Goal: Task Accomplishment & Management: Use online tool/utility

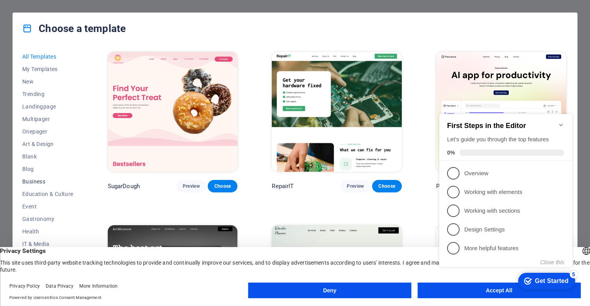
click at [38, 183] on span "Business" at bounding box center [47, 182] width 51 height 6
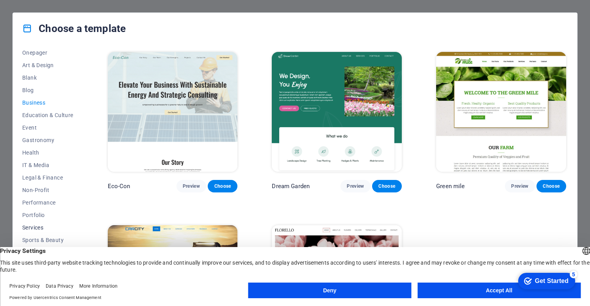
scroll to position [79, 0]
click at [32, 227] on span "Services" at bounding box center [47, 228] width 51 height 6
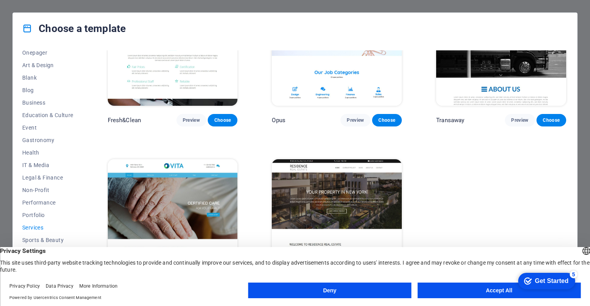
scroll to position [934, 0]
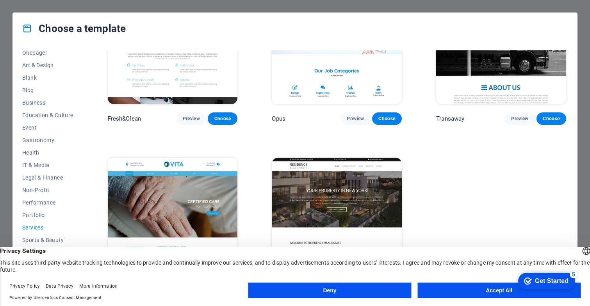
click at [468, 289] on button "Accept All" at bounding box center [499, 291] width 163 height 16
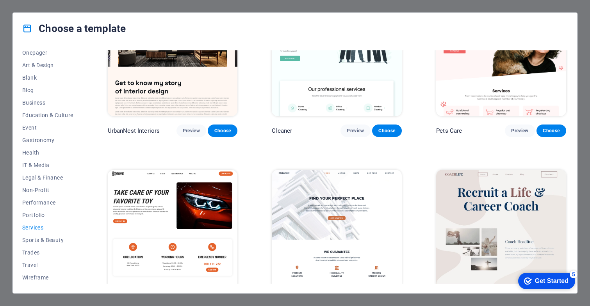
scroll to position [209, 0]
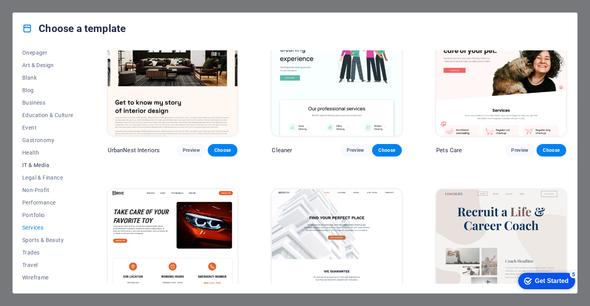
click at [42, 164] on span "IT & Media" at bounding box center [47, 165] width 51 height 6
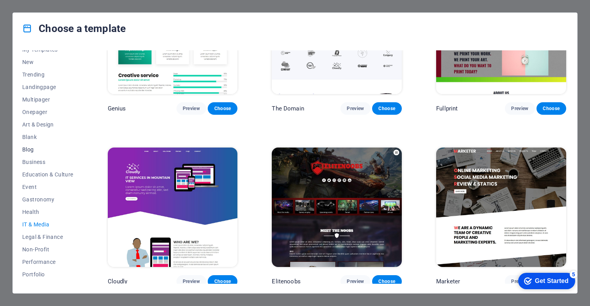
scroll to position [22, 0]
click at [30, 160] on span "Business" at bounding box center [47, 160] width 51 height 6
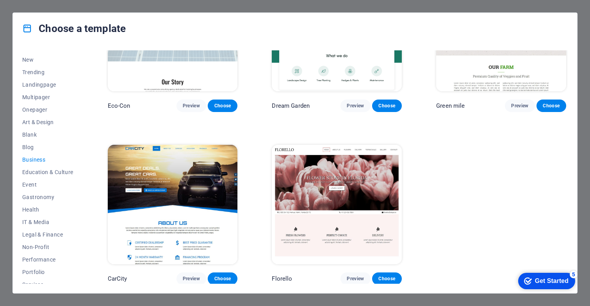
scroll to position [80, 0]
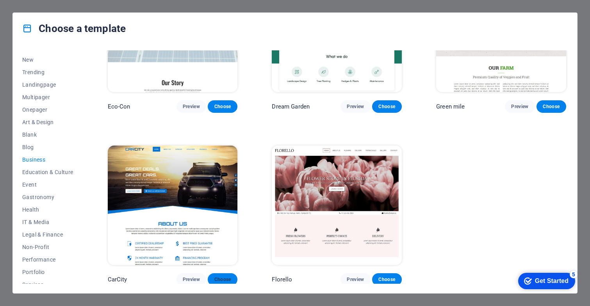
click at [220, 277] on span "Choose" at bounding box center [222, 280] width 17 height 6
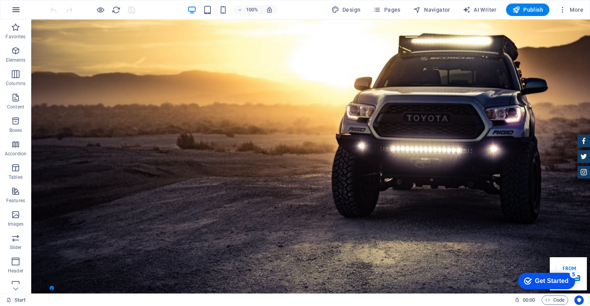
click at [21, 7] on button "button" at bounding box center [16, 9] width 19 height 19
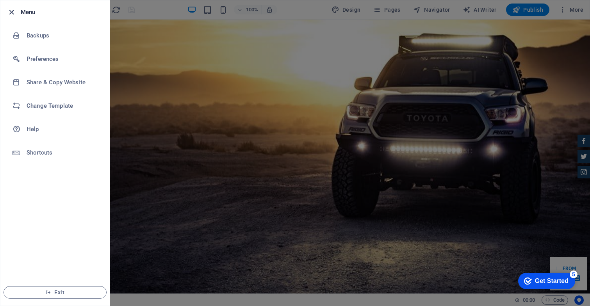
click at [11, 10] on icon "button" at bounding box center [11, 12] width 9 height 9
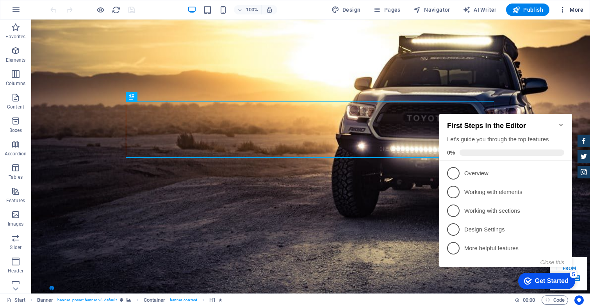
click at [578, 10] on span "More" at bounding box center [571, 10] width 25 height 8
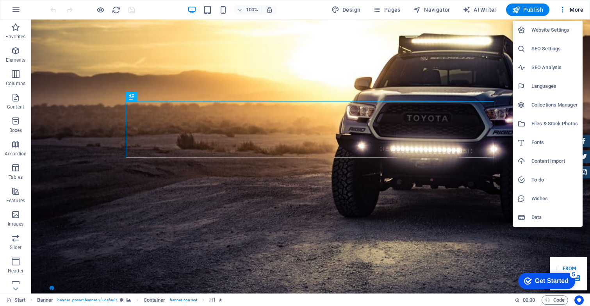
click at [230, 54] on div at bounding box center [295, 153] width 590 height 306
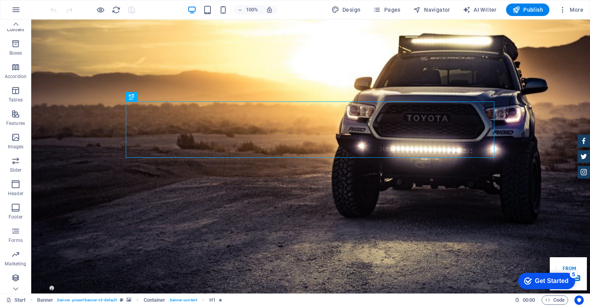
scroll to position [77, 0]
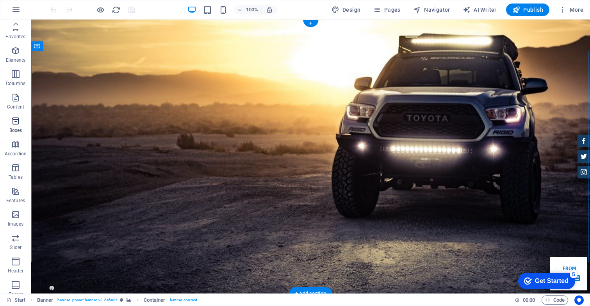
scroll to position [0, 0]
click at [484, 7] on span "AI Writer" at bounding box center [480, 10] width 34 height 8
select select "English"
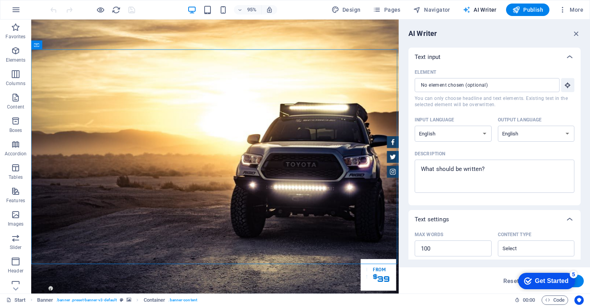
click at [484, 8] on span "AI Writer" at bounding box center [480, 10] width 34 height 8
click at [577, 34] on icon "button" at bounding box center [576, 33] width 9 height 9
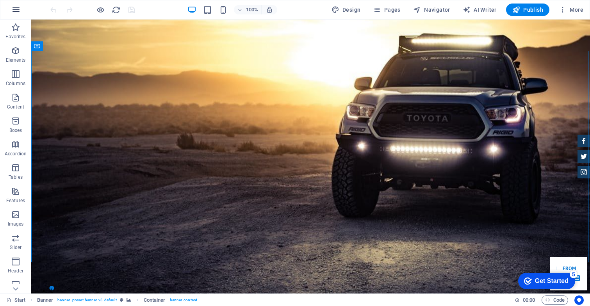
click at [17, 8] on icon "button" at bounding box center [15, 9] width 9 height 9
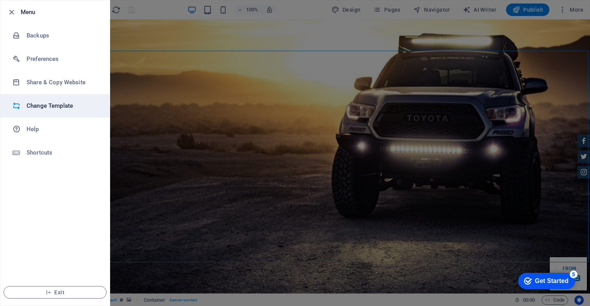
click at [44, 107] on h6 "Change Template" at bounding box center [63, 105] width 72 height 9
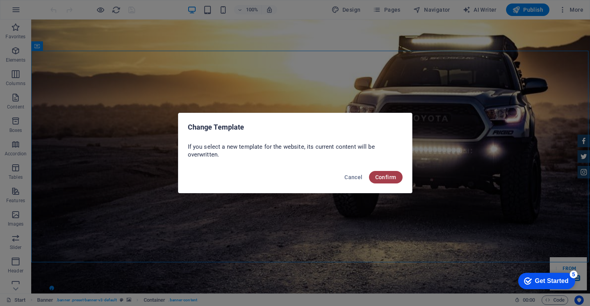
click at [388, 177] on span "Confirm" at bounding box center [385, 177] width 21 height 6
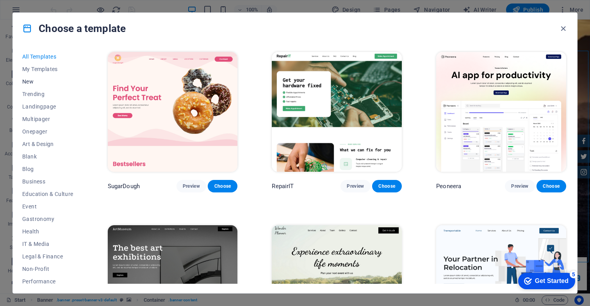
click at [30, 82] on span "New" at bounding box center [47, 82] width 51 height 6
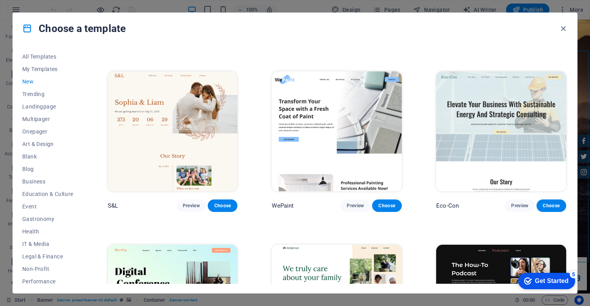
scroll to position [303, 0]
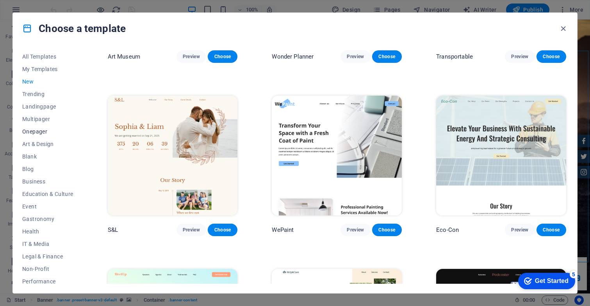
click at [34, 130] on span "Onepager" at bounding box center [47, 132] width 51 height 6
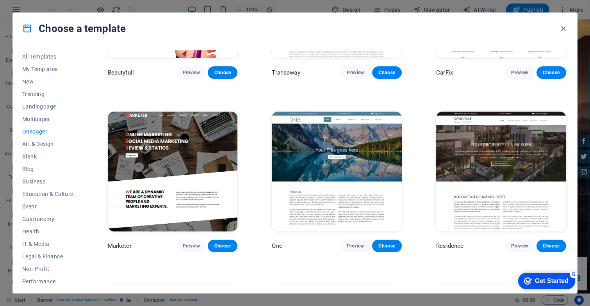
scroll to position [3406, 0]
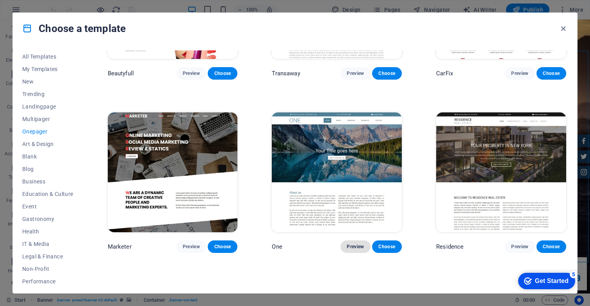
click at [352, 244] on span "Preview" at bounding box center [355, 247] width 17 height 6
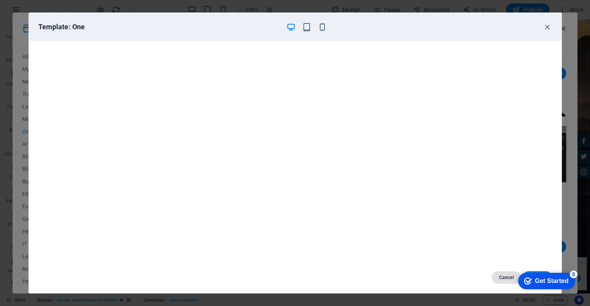
click at [502, 279] on span "Cancel" at bounding box center [506, 278] width 17 height 6
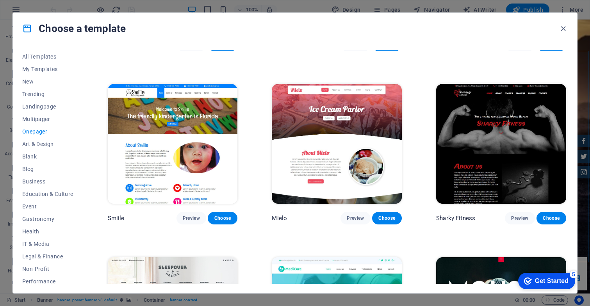
scroll to position [2188, 0]
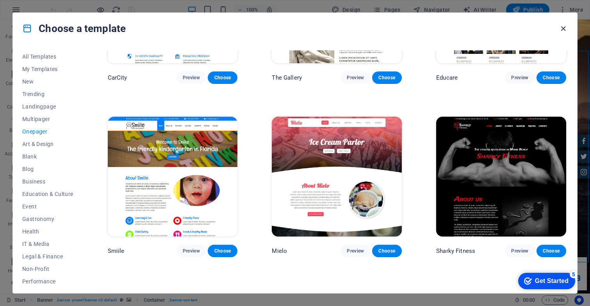
click at [563, 28] on icon "button" at bounding box center [563, 28] width 9 height 9
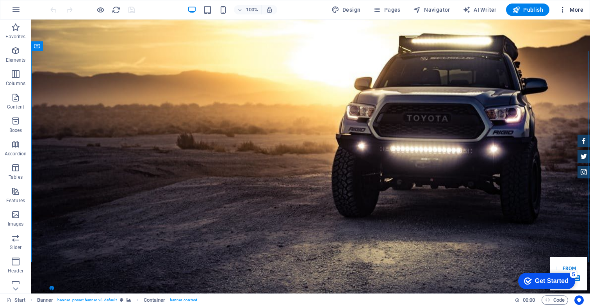
click at [560, 11] on icon "button" at bounding box center [563, 10] width 8 height 8
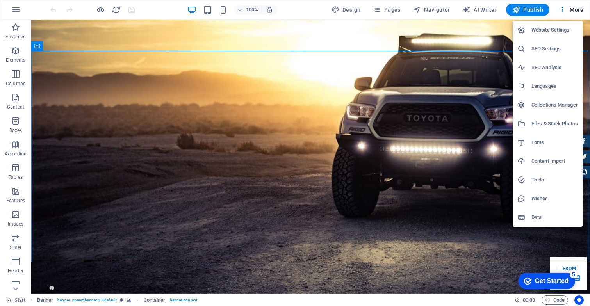
click at [219, 82] on div at bounding box center [295, 153] width 590 height 306
